Goal: Task Accomplishment & Management: Manage account settings

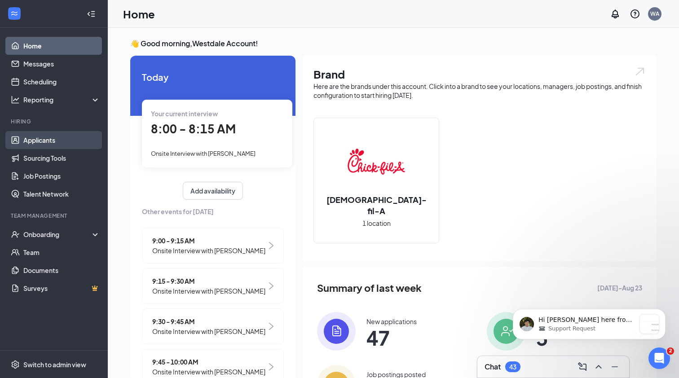
click at [38, 142] on link "Applicants" at bounding box center [61, 140] width 77 height 18
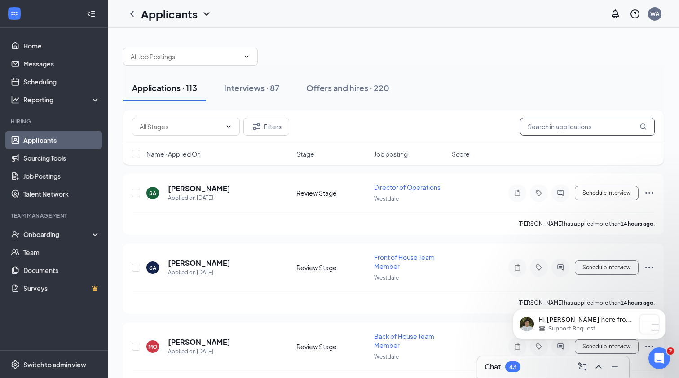
click at [579, 132] on input "text" at bounding box center [587, 127] width 135 height 18
type input "calen"
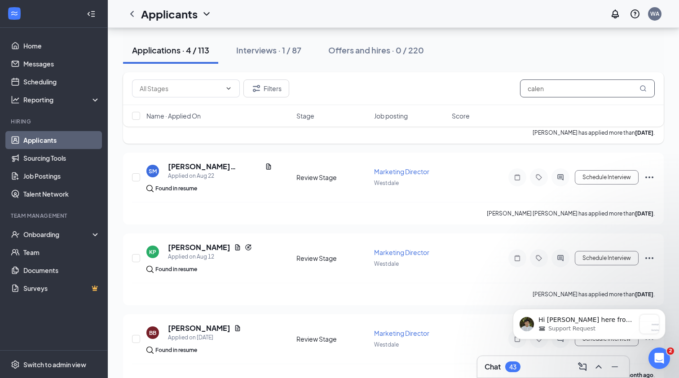
scroll to position [103, 0]
click at [268, 50] on div "Interviews · 1 / 87" at bounding box center [268, 49] width 65 height 11
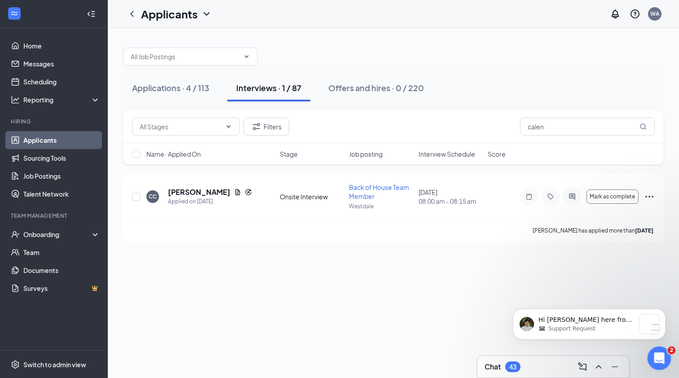
click at [655, 354] on icon "Open Intercom Messenger" at bounding box center [658, 357] width 15 height 15
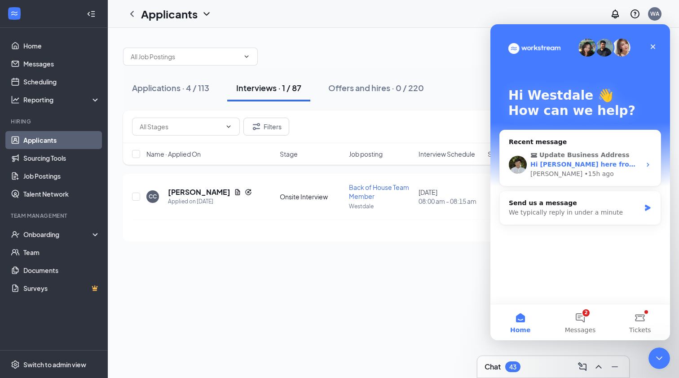
click at [589, 146] on div "Update Business Address Hi [PERSON_NAME] here from the Support Team stepping in…" at bounding box center [580, 164] width 161 height 43
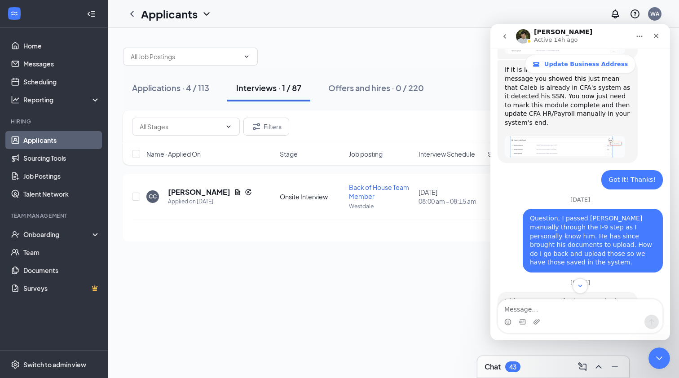
scroll to position [1601, 0]
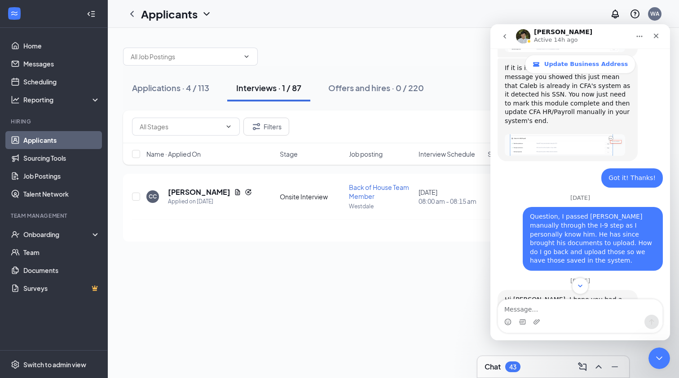
click at [578, 293] on button "Scroll to bottom" at bounding box center [580, 285] width 17 height 17
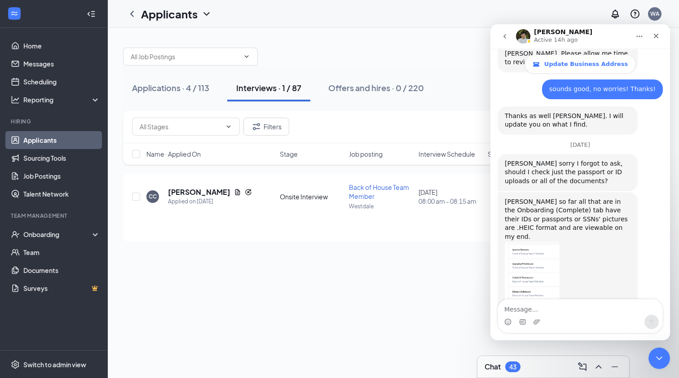
scroll to position [3915, 0]
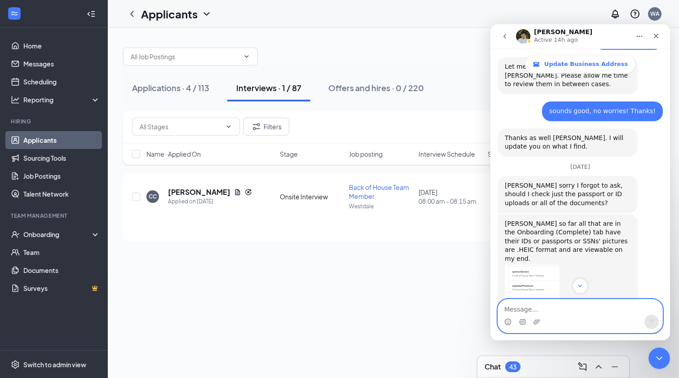
click at [555, 311] on textarea "Message…" at bounding box center [580, 306] width 164 height 15
type textarea "Yes I was"
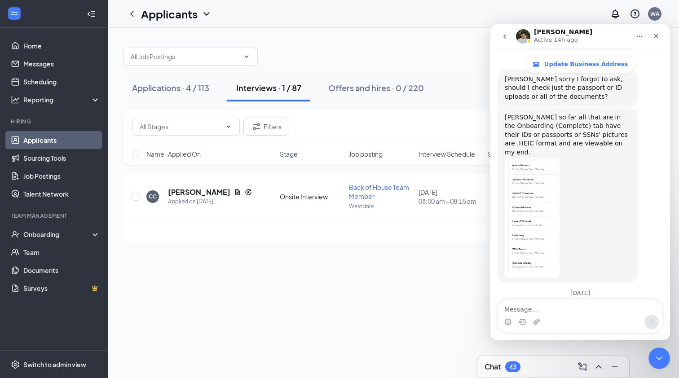
click at [251, 276] on div "Applications · 4 / 113 Interviews · 1 / 87 Offers and hires · 0 / 220 Filters c…" at bounding box center [393, 203] width 571 height 350
click at [45, 61] on link "Messages" at bounding box center [61, 64] width 77 height 18
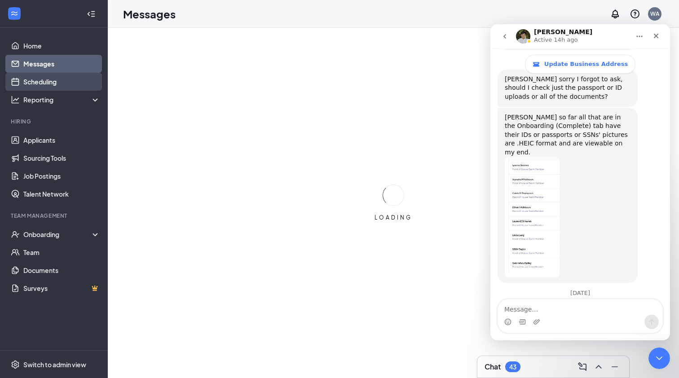
click at [47, 75] on link "Scheduling" at bounding box center [61, 82] width 77 height 18
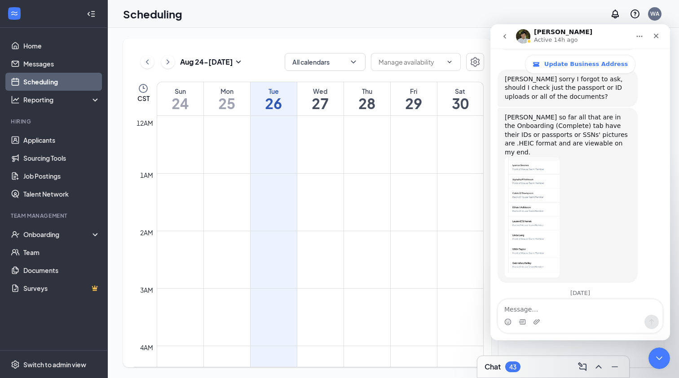
scroll to position [441, 0]
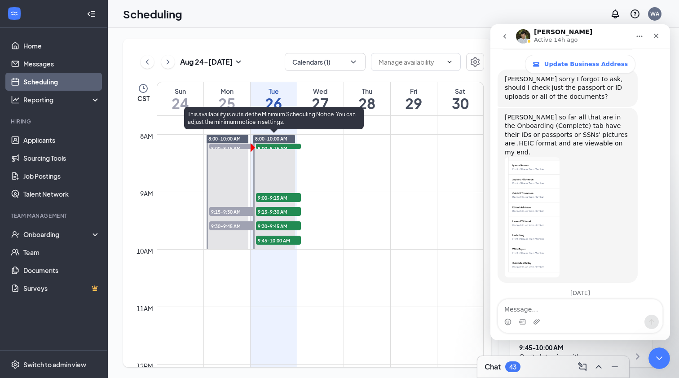
click at [292, 146] on span "8:00-8:15 AM" at bounding box center [278, 148] width 45 height 9
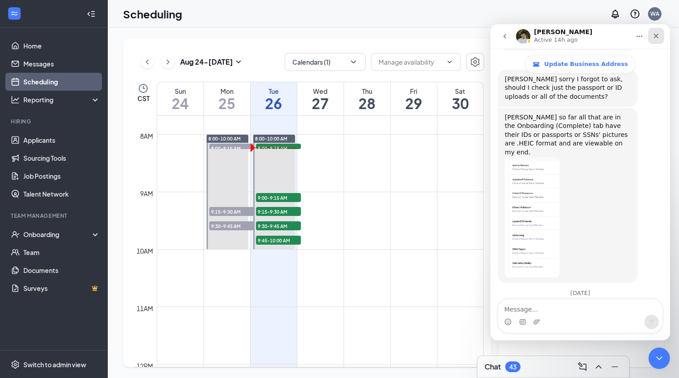
click at [660, 39] on div "Close" at bounding box center [656, 36] width 16 height 16
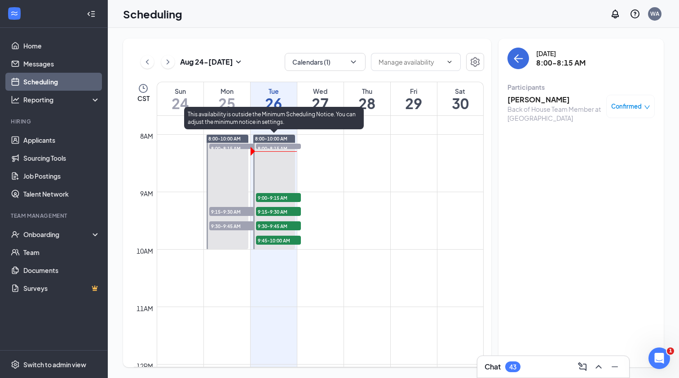
click at [292, 145] on span "8:00-8:15 AM" at bounding box center [278, 148] width 45 height 9
click at [285, 196] on span "9:00-9:15 AM" at bounding box center [278, 197] width 45 height 9
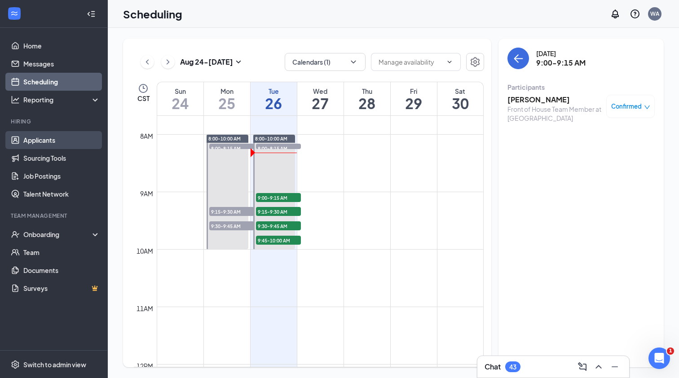
click at [275, 212] on span "9:15-9:30 AM" at bounding box center [278, 211] width 45 height 9
click at [292, 224] on span "9:30-9:45 AM" at bounding box center [278, 225] width 45 height 9
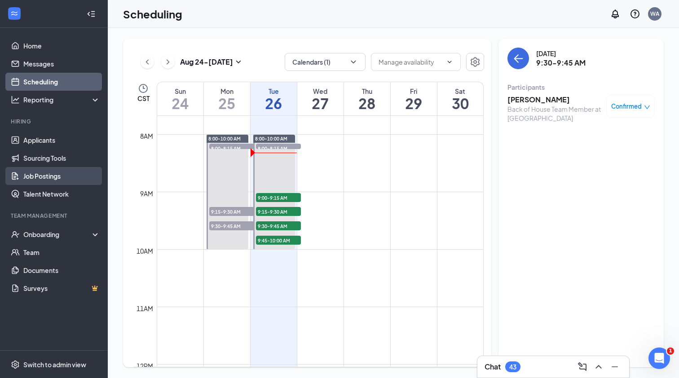
click at [289, 241] on span "9:45-10:00 AM" at bounding box center [278, 240] width 45 height 9
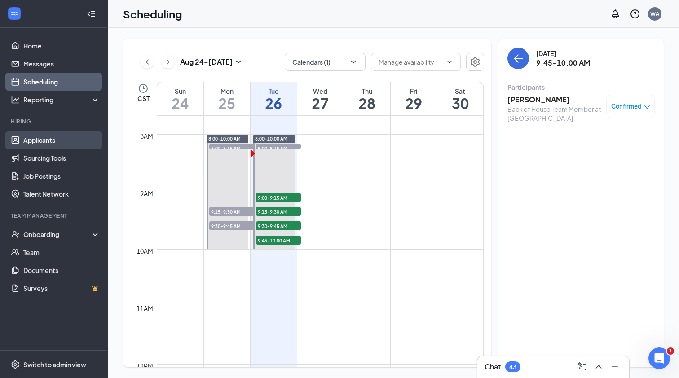
click at [54, 145] on link "Applicants" at bounding box center [61, 140] width 77 height 18
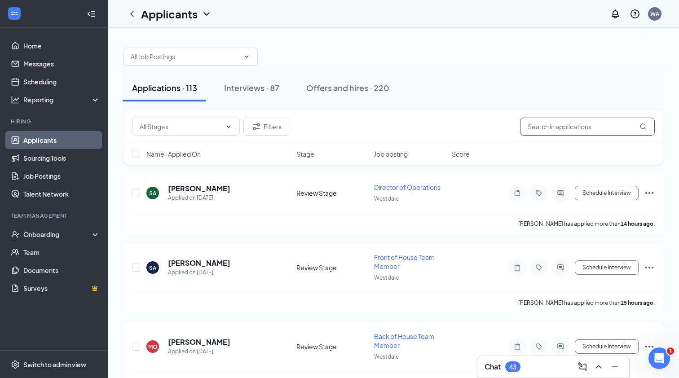
click at [568, 119] on input "text" at bounding box center [587, 127] width 135 height 18
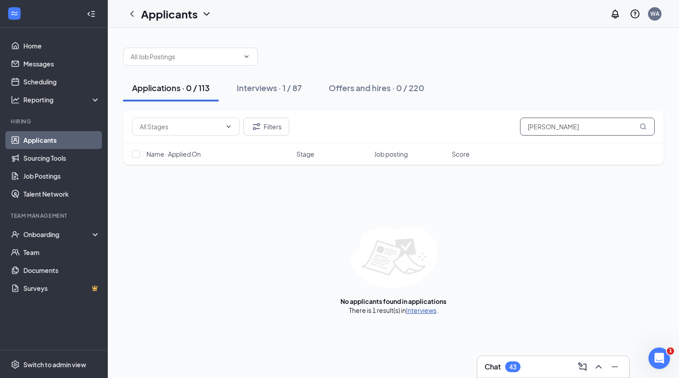
type input "[PERSON_NAME]"
click at [426, 313] on link "Interviews" at bounding box center [421, 310] width 31 height 8
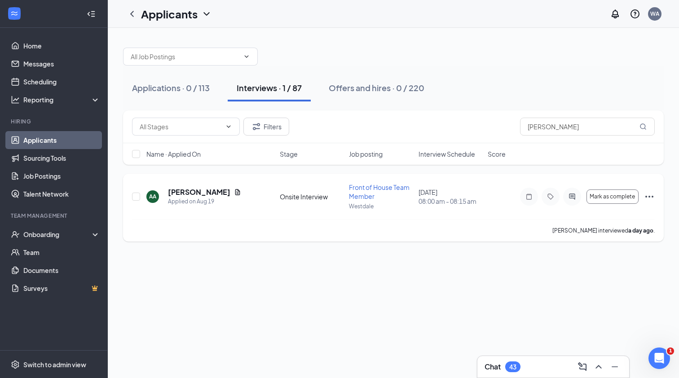
click at [649, 195] on icon "Ellipses" at bounding box center [649, 196] width 11 height 11
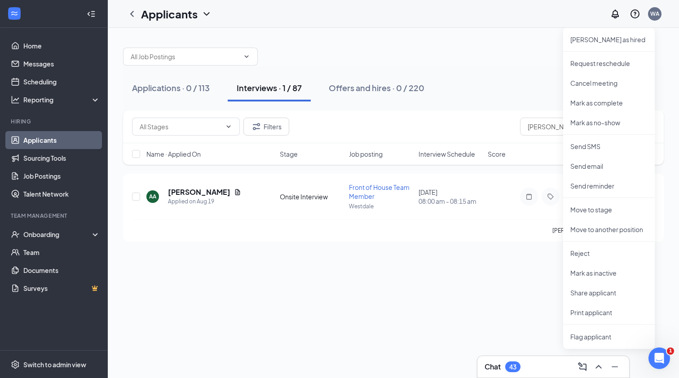
click at [544, 253] on div "Applications · 0 / 113 Interviews · 1 / 87 Offers and hires · 0 / 220 Filters […" at bounding box center [393, 203] width 571 height 350
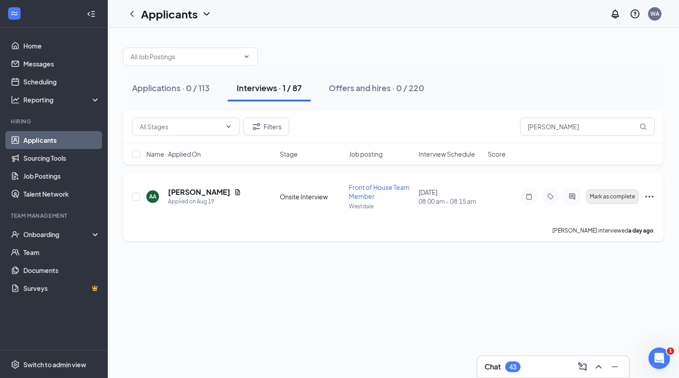
click at [599, 199] on span "Mark as complete" at bounding box center [611, 196] width 45 height 6
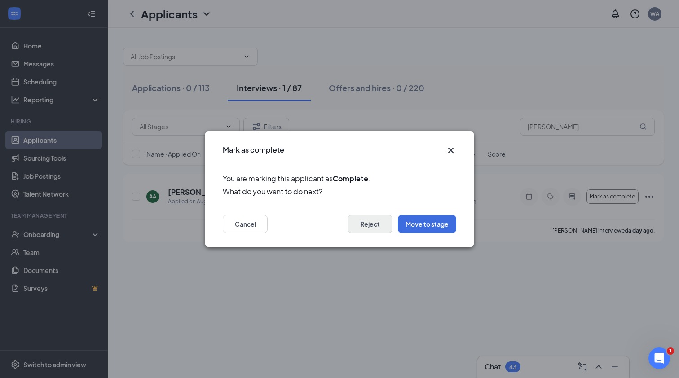
click at [377, 223] on button "Reject" at bounding box center [369, 224] width 45 height 18
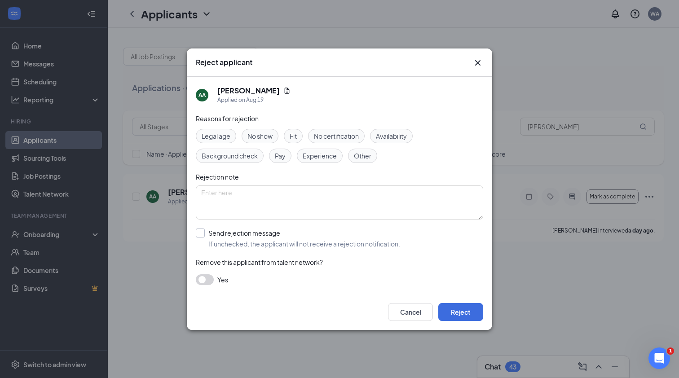
click at [240, 236] on div "Send rejection message" at bounding box center [304, 233] width 192 height 9
click at [240, 236] on input "Send rejection message If unchecked, the applicant will not receive a rejection…" at bounding box center [298, 239] width 204 height 20
checkbox input "true"
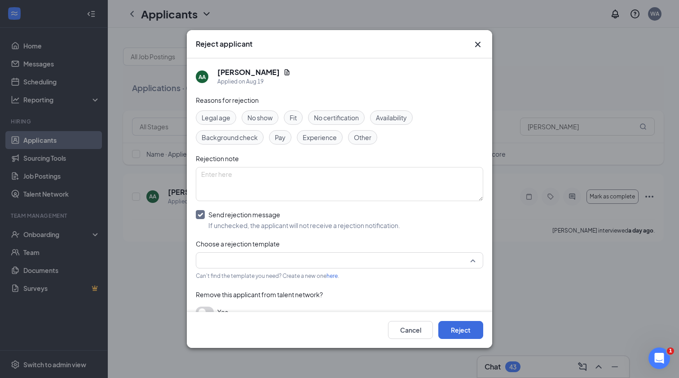
click at [253, 261] on input "search" at bounding box center [336, 260] width 270 height 15
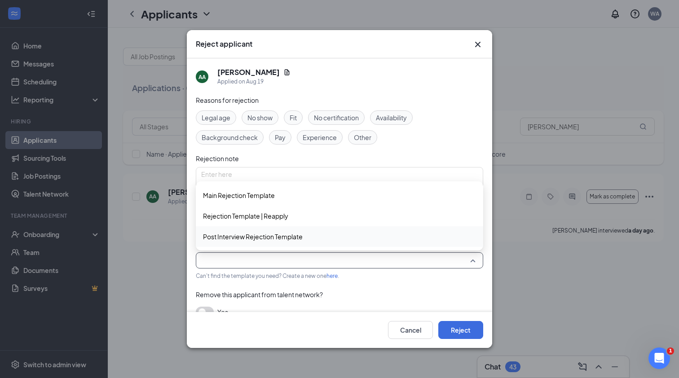
click at [259, 241] on span "Post Interview Rejection Template" at bounding box center [253, 237] width 100 height 10
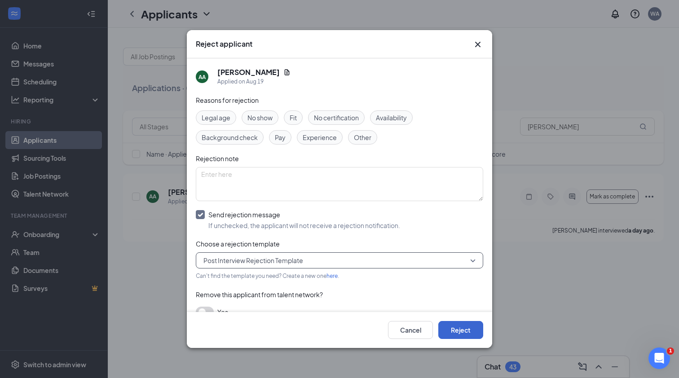
click at [451, 330] on button "Reject" at bounding box center [460, 330] width 45 height 18
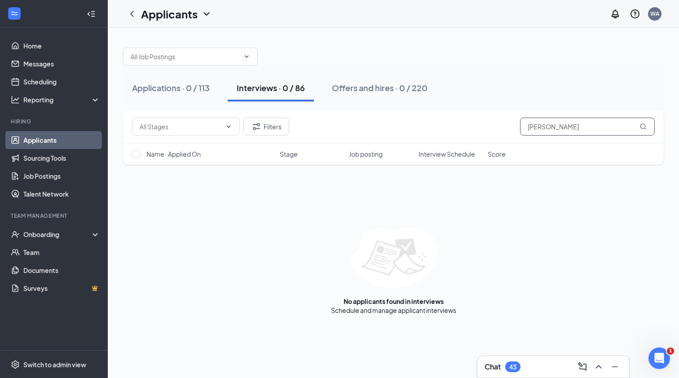
click at [560, 125] on input "[PERSON_NAME]" at bounding box center [587, 127] width 135 height 18
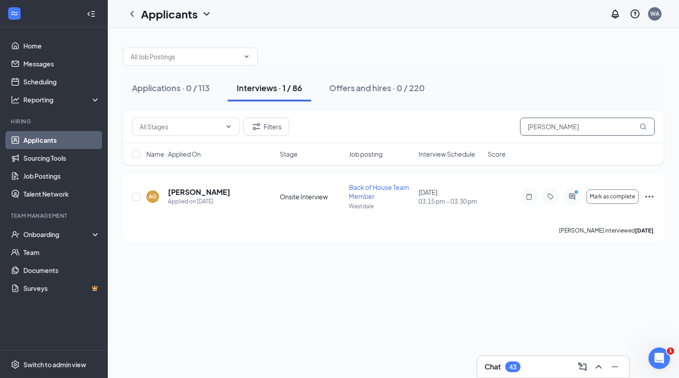
click at [545, 125] on input "[PERSON_NAME]" at bounding box center [587, 127] width 135 height 18
type input "calen"
click at [625, 195] on span "Mark as complete" at bounding box center [611, 196] width 45 height 6
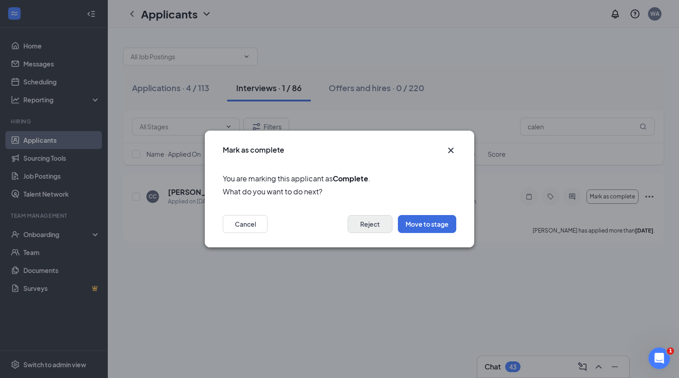
click at [368, 224] on button "Reject" at bounding box center [369, 224] width 45 height 18
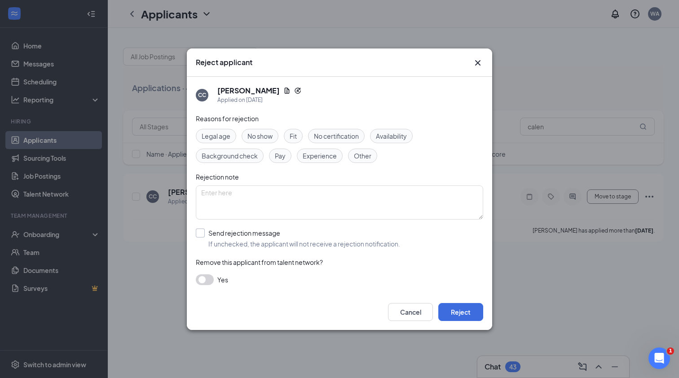
click at [233, 232] on div "Send rejection message" at bounding box center [304, 233] width 192 height 9
click at [233, 232] on input "Send rejection message If unchecked, the applicant will not receive a rejection…" at bounding box center [298, 239] width 204 height 20
checkbox input "true"
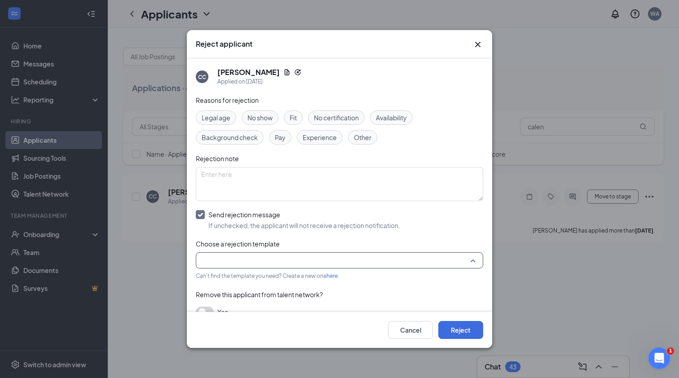
click at [255, 256] on input "search" at bounding box center [336, 260] width 270 height 15
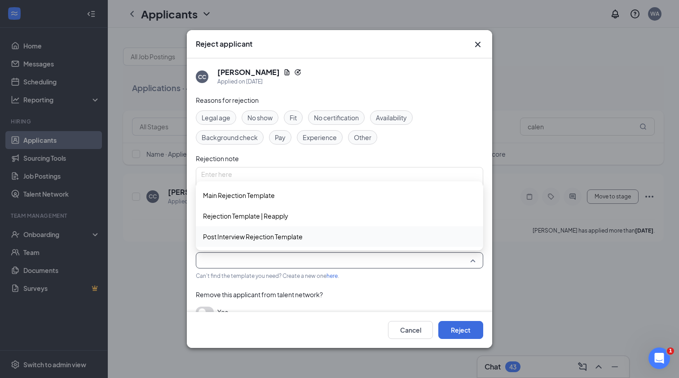
click at [257, 243] on div "Post Interview Rejection Template" at bounding box center [339, 236] width 287 height 21
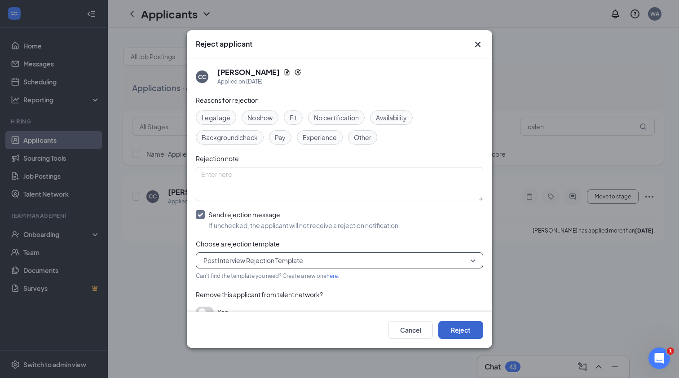
click at [471, 334] on button "Reject" at bounding box center [460, 330] width 45 height 18
